Goal: Check status

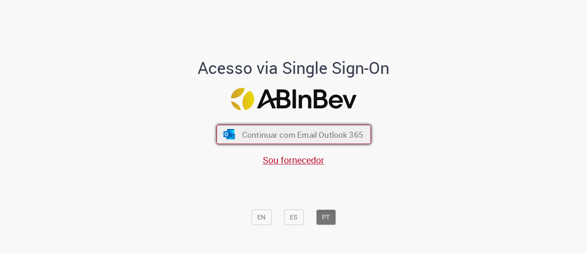
click at [302, 135] on span "Continuar com Email Outlook 365" at bounding box center [302, 134] width 121 height 11
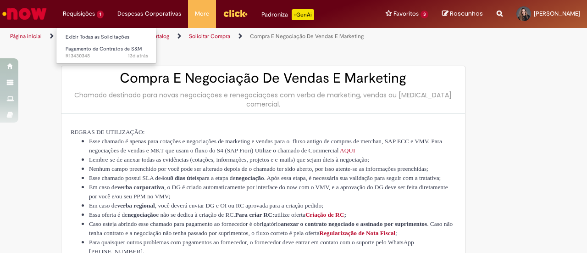
type input "********"
type input "**********"
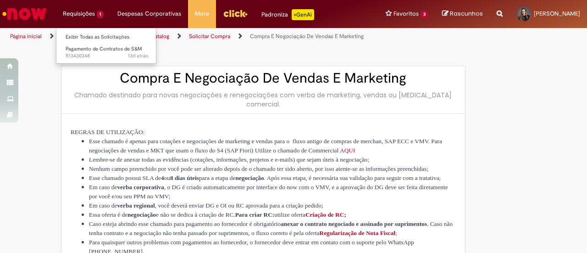
type input "**********"
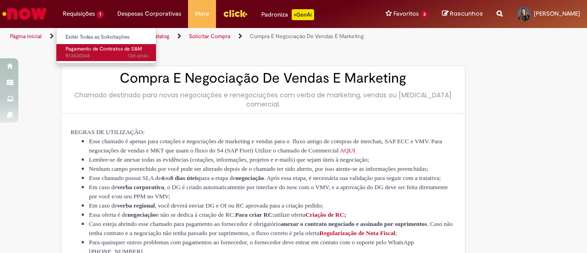
click at [92, 51] on span "Pagamento de Contratos de S&M" at bounding box center [104, 48] width 76 height 7
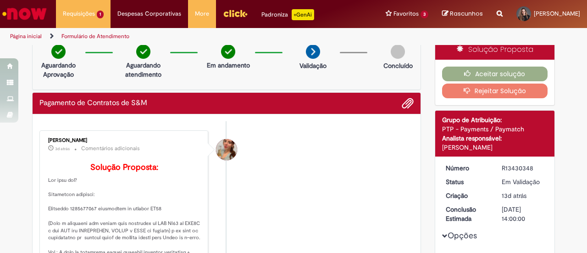
scroll to position [98, 0]
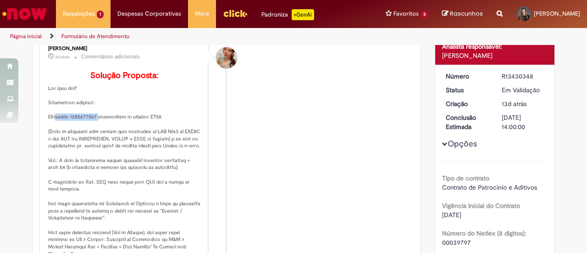
drag, startPoint x: 58, startPoint y: 130, endPoint x: 96, endPoint y: 129, distance: 38.6
click at [96, 129] on p "Solução Proposta:" at bounding box center [124, 196] width 153 height 251
click at [97, 129] on p "Solução Proposta:" at bounding box center [124, 196] width 153 height 251
drag, startPoint x: 71, startPoint y: 129, endPoint x: 92, endPoint y: 129, distance: 21.1
click at [92, 129] on p "Solução Proposta:" at bounding box center [124, 196] width 153 height 251
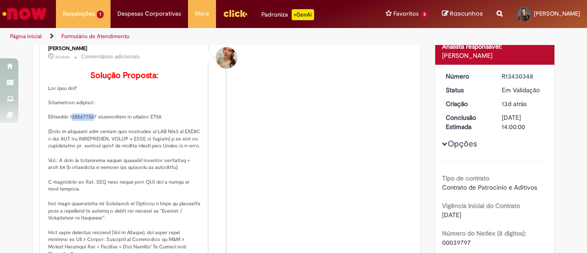
click at [90, 129] on p "Solução Proposta:" at bounding box center [124, 196] width 153 height 251
drag, startPoint x: 71, startPoint y: 130, endPoint x: 99, endPoint y: 130, distance: 28.0
click at [99, 130] on p "Solução Proposta:" at bounding box center [124, 196] width 153 height 251
drag, startPoint x: 72, startPoint y: 129, endPoint x: 98, endPoint y: 128, distance: 26.6
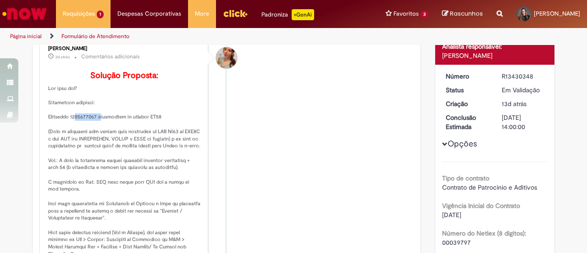
click at [98, 128] on p "Solução Proposta:" at bounding box center [124, 196] width 153 height 251
copy p "1500007852"
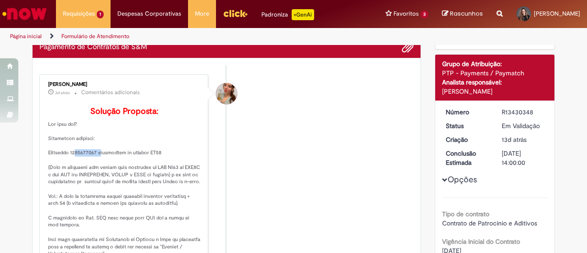
scroll to position [92, 0]
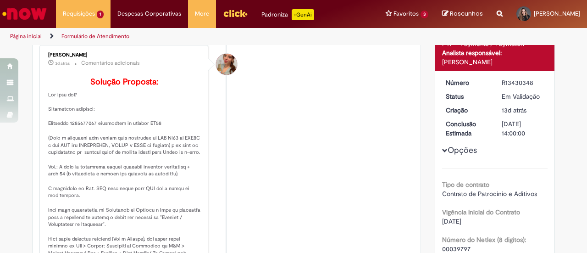
click at [302, 160] on li "[PERSON_NAME] 3d atrás 3 dias atrás Comentários adicionais Solução Proposta:" at bounding box center [226, 190] width 374 height 291
drag, startPoint x: 117, startPoint y: 154, endPoint x: 161, endPoint y: 154, distance: 44.5
click at [161, 154] on p "Solução Proposta:" at bounding box center [124, 203] width 153 height 251
drag, startPoint x: 165, startPoint y: 149, endPoint x: 173, endPoint y: 150, distance: 8.3
click at [173, 150] on p "Solução Proposta:" at bounding box center [124, 203] width 153 height 251
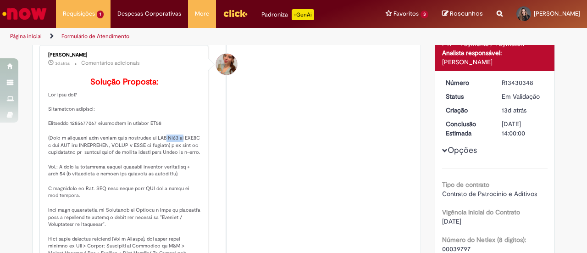
click at [173, 150] on p "Solução Proposta:" at bounding box center [124, 203] width 153 height 251
drag, startPoint x: 150, startPoint y: 150, endPoint x: 198, endPoint y: 153, distance: 48.7
click at [198, 153] on div "[PERSON_NAME] 3d atrás 3 dias atrás Comentários adicionais Solução Proposta:" at bounding box center [123, 191] width 163 height 286
copy p "SAP FB03 ou FBL1N"
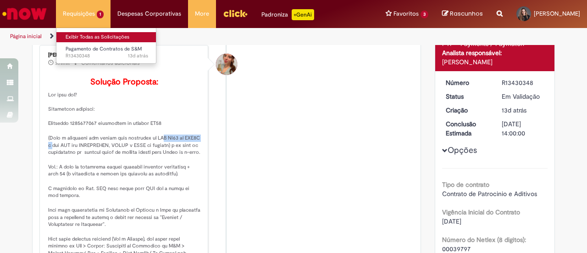
click at [94, 34] on link "Exibir Todas as Solicitações" at bounding box center [106, 37] width 101 height 10
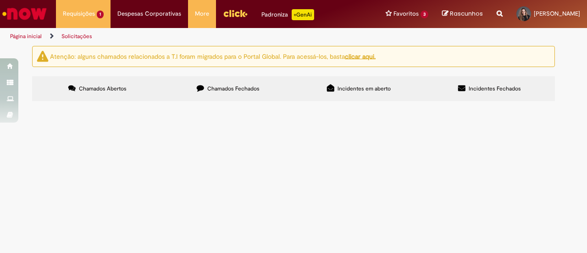
click at [228, 83] on label "Chamados Fechados" at bounding box center [228, 88] width 131 height 25
click at [0, 0] on span "Regularização de Nota Fiscal" at bounding box center [0, 0] width 0 height 0
click at [0, 0] on span "chave 1077 NBZ/VBZ: NBZ [DEMOGRAPHIC_DATA] Brasil //VBZE03846" at bounding box center [0, 0] width 0 height 0
click at [0, 0] on td "Regularização de Nota Fiscal" at bounding box center [0, 0] width 0 height 0
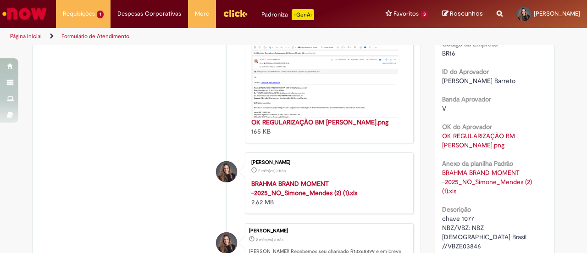
scroll to position [741, 0]
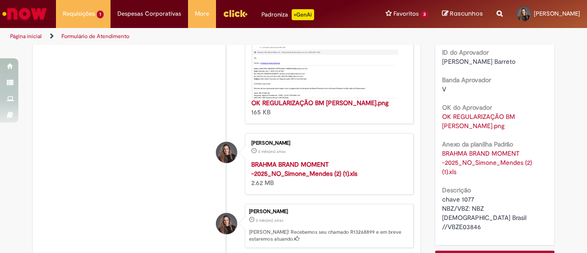
click at [454, 128] on link "OK REGULARIZAÇÃO BM [PERSON_NAME].png" at bounding box center [479, 120] width 75 height 17
click at [493, 94] on div "V" at bounding box center [495, 88] width 106 height 9
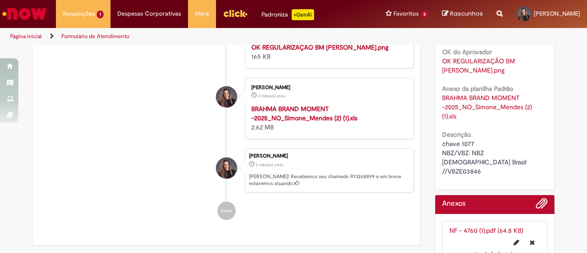
scroll to position [878, 0]
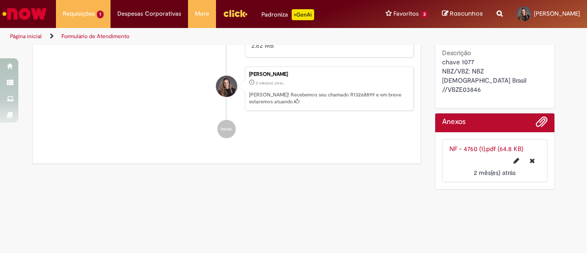
click at [476, 144] on div "NF - 4760 (1).pdf (64.8 KB)" at bounding box center [495, 148] width 91 height 9
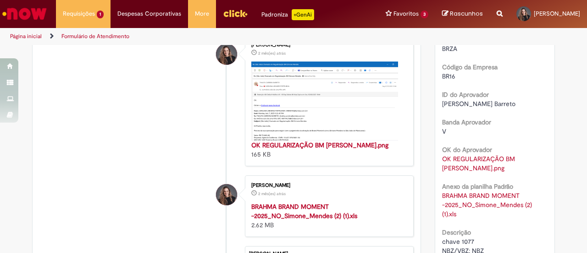
scroll to position [786, 0]
